Goal: Navigation & Orientation: Find specific page/section

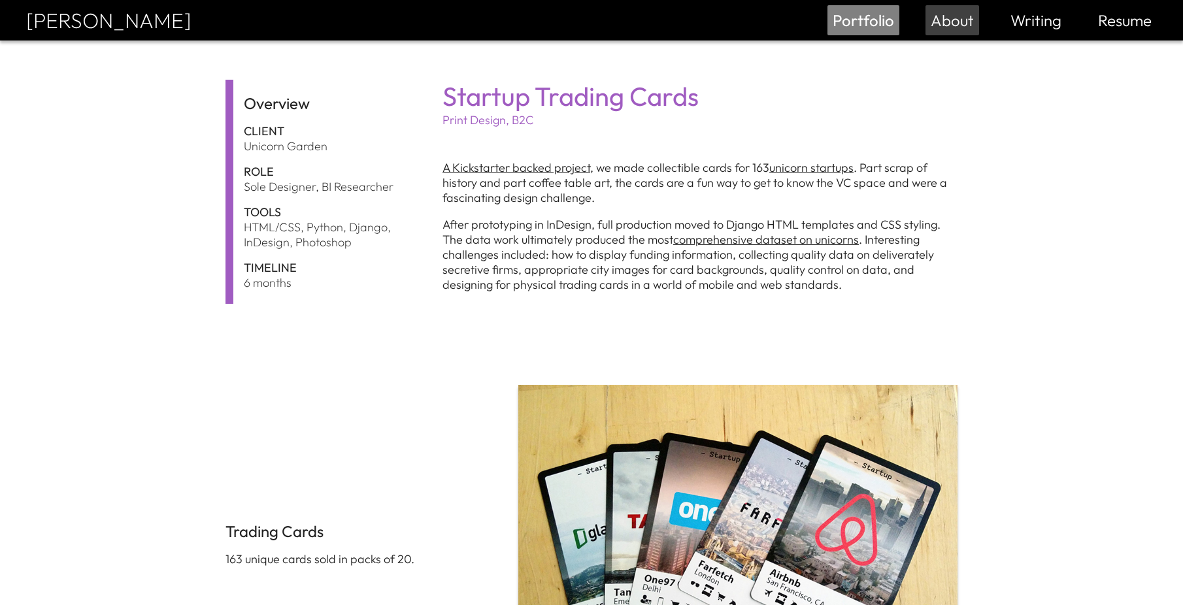
click at [961, 20] on link "About" at bounding box center [952, 20] width 43 height 20
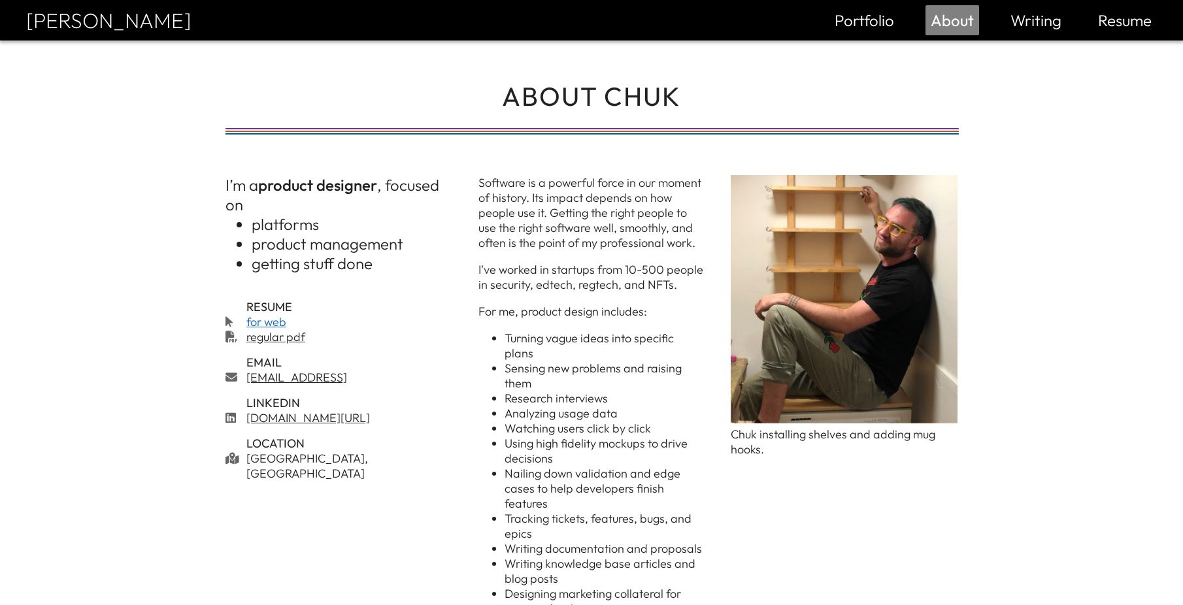
click at [279, 316] on link "for web" at bounding box center [349, 321] width 206 height 15
click at [1054, 19] on link "Writing" at bounding box center [1036, 20] width 51 height 20
click at [1089, 20] on ul "Portfolio Report Scanner Config Panels Assignments NFT Classification Trading C…" at bounding box center [994, 20] width 328 height 30
click at [1105, 22] on link "Resume" at bounding box center [1125, 20] width 54 height 20
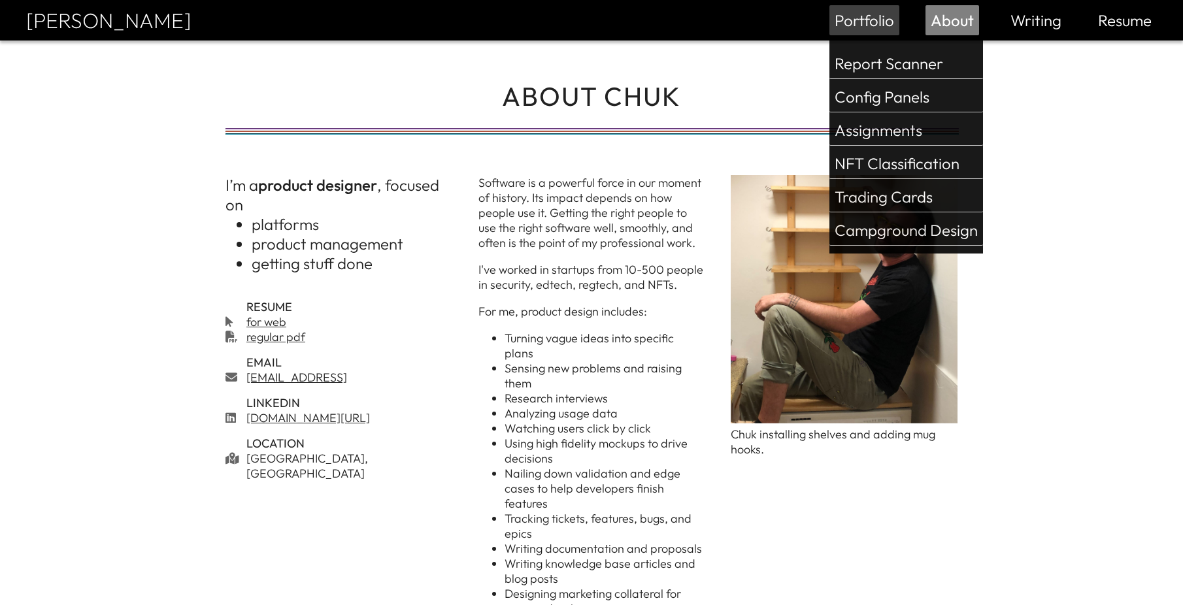
click at [871, 16] on link "Portfolio" at bounding box center [864, 20] width 59 height 20
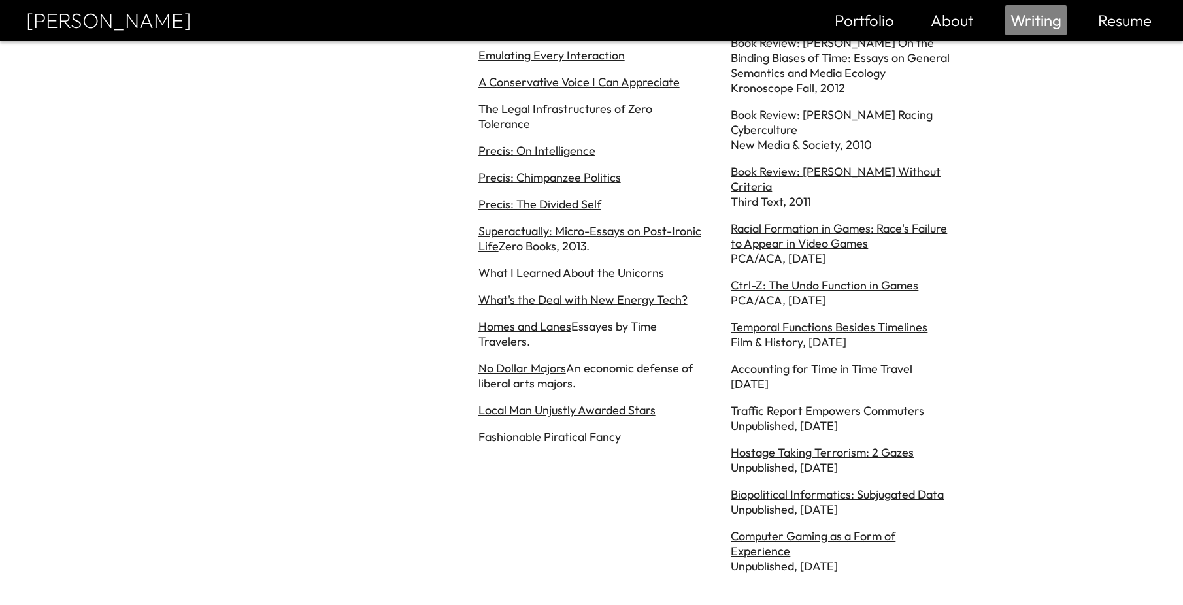
scroll to position [637, 0]
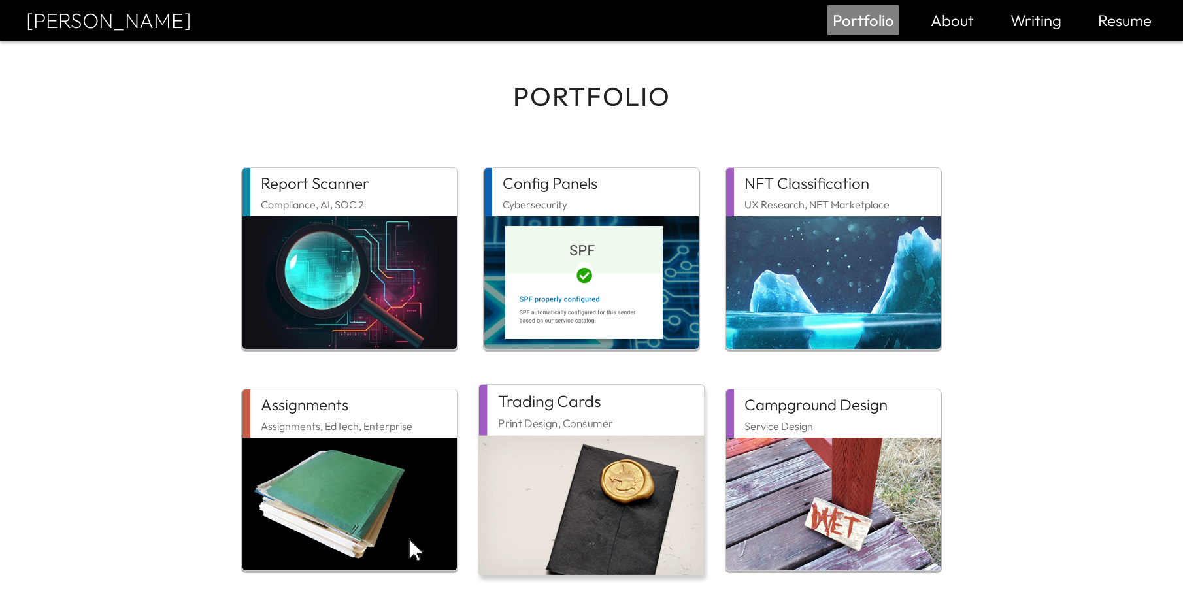
click at [532, 501] on img at bounding box center [591, 505] width 225 height 139
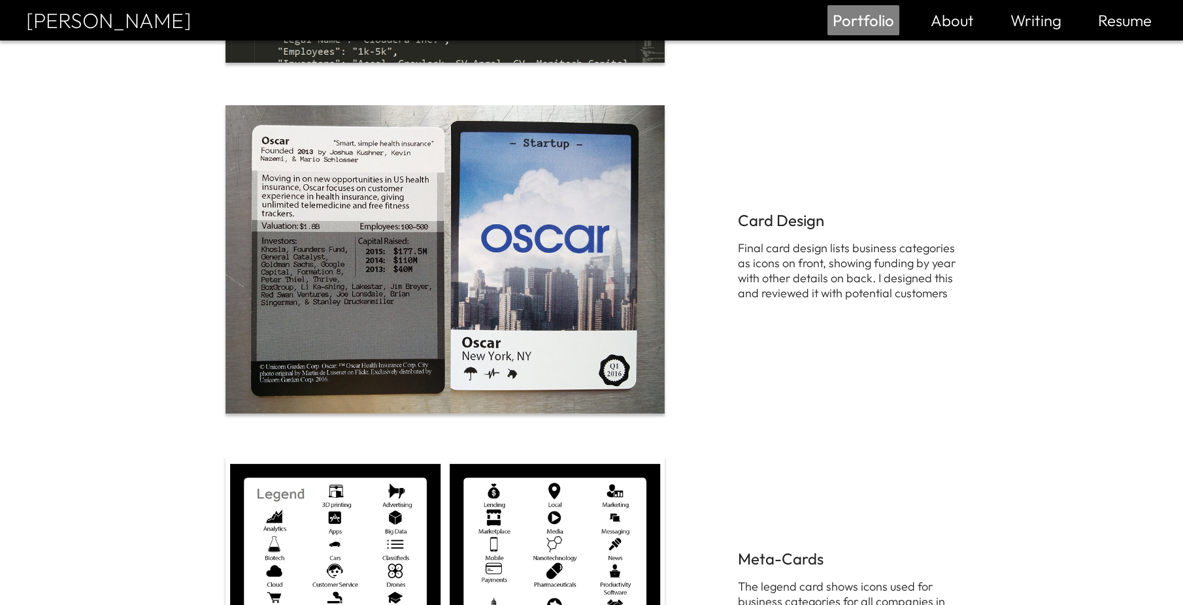
scroll to position [1038, 0]
